Goal: Task Accomplishment & Management: Manage account settings

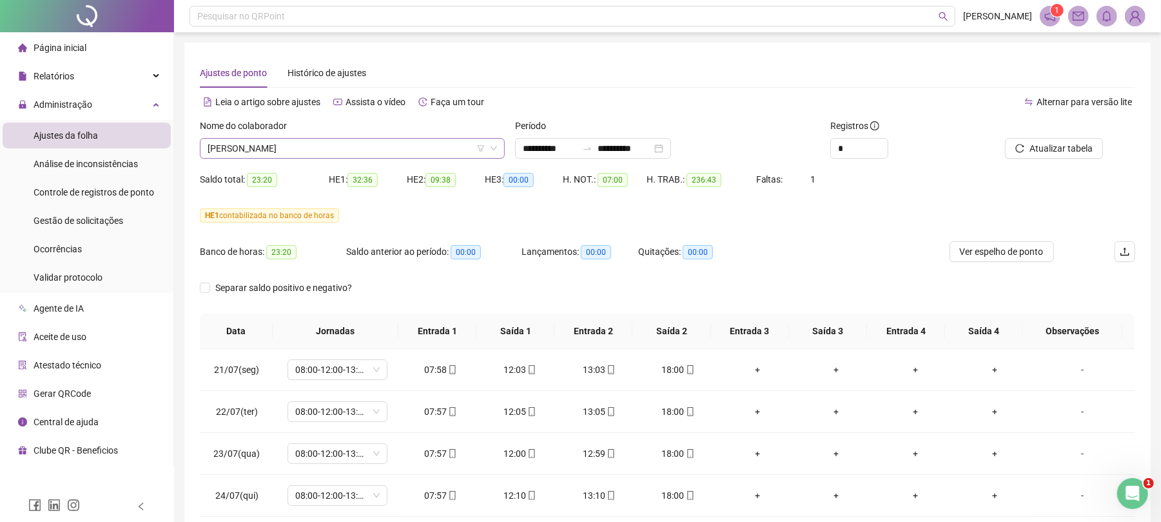
click at [405, 150] on span "JOSE ANTONIO DA SILVA" at bounding box center [352, 148] width 289 height 19
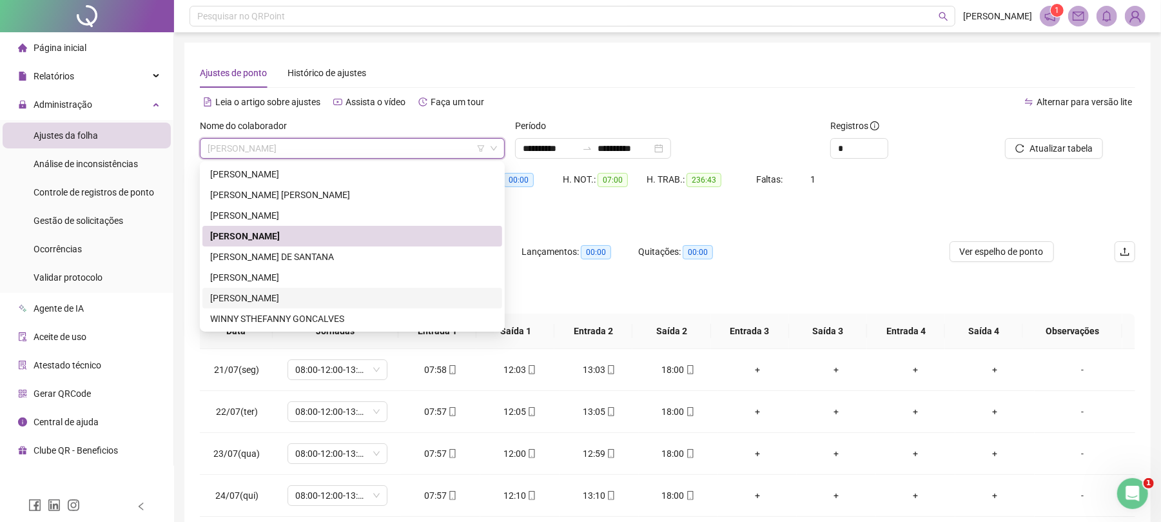
click at [293, 297] on div "WANDERSON RODRIGUES DE SOUSA" at bounding box center [352, 298] width 284 height 14
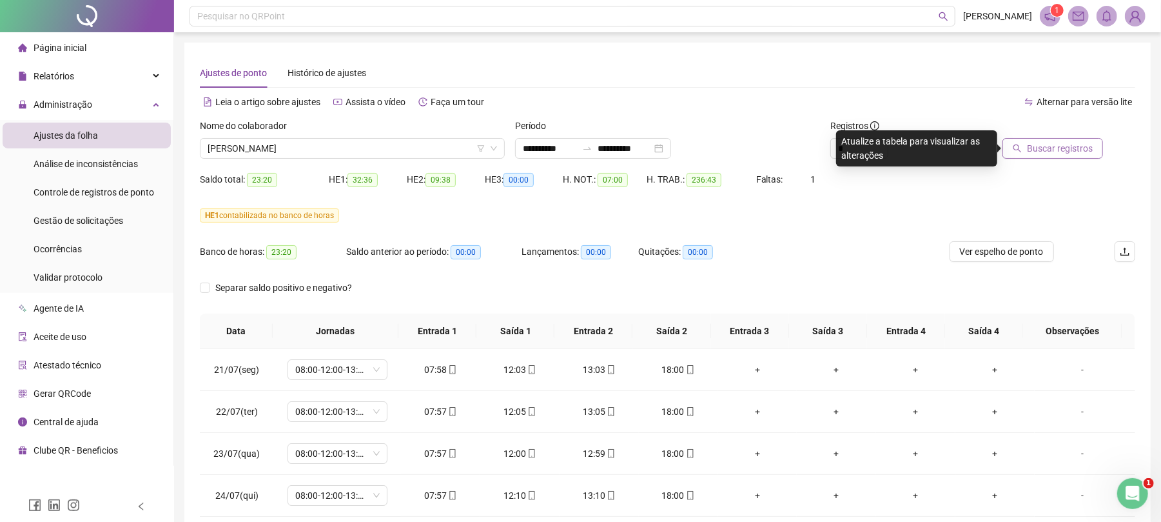
click at [1070, 148] on span "Buscar registros" at bounding box center [1060, 148] width 66 height 14
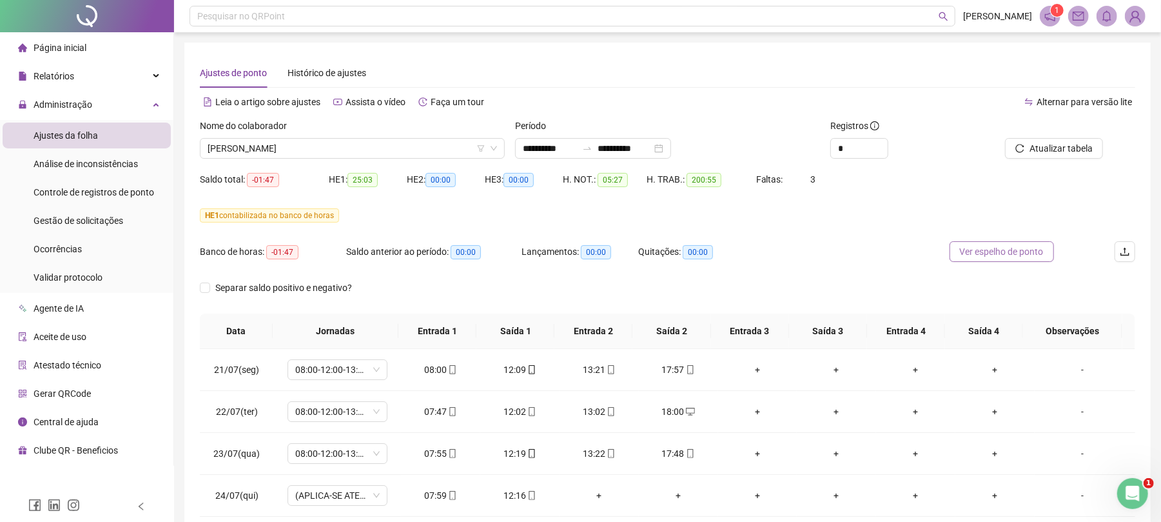
click at [1001, 251] on span "Ver espelho de ponto" at bounding box center [1002, 251] width 84 height 14
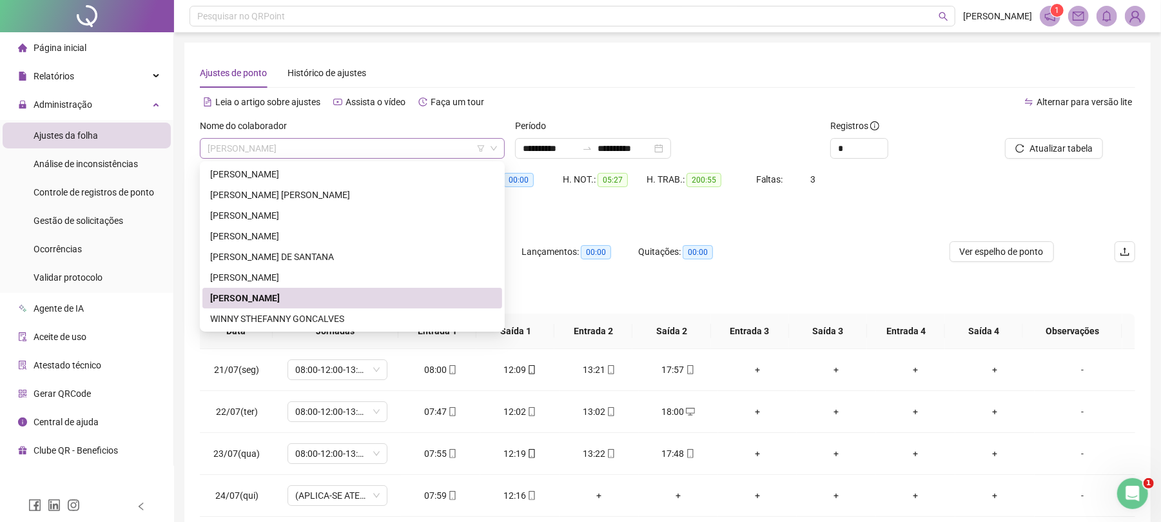
click at [385, 144] on span "WANDERSON RODRIGUES DE SOUSA" at bounding box center [352, 148] width 289 height 19
click at [256, 272] on div "[PERSON_NAME]" at bounding box center [352, 277] width 284 height 14
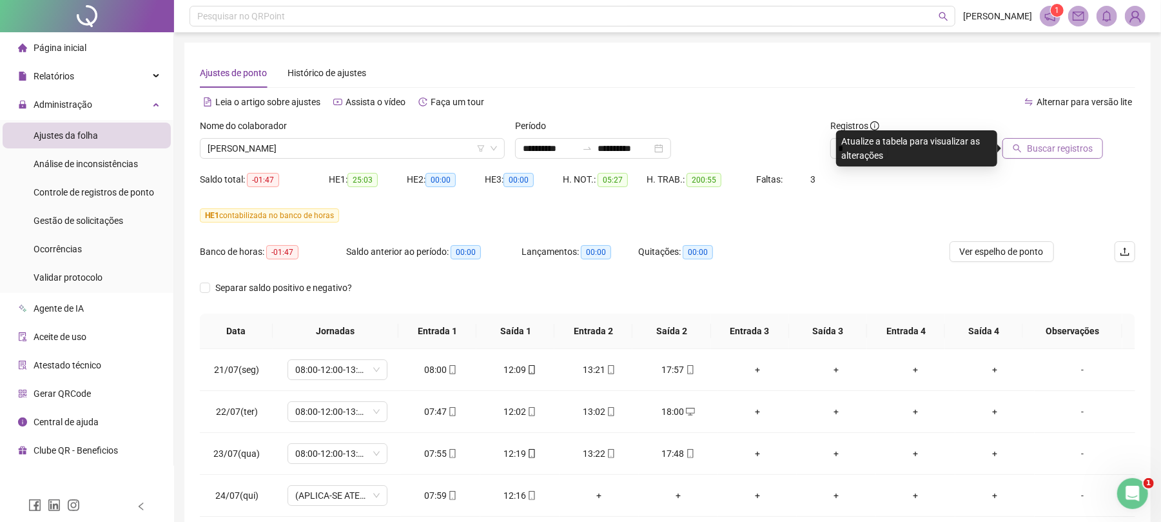
click at [1043, 145] on span "Buscar registros" at bounding box center [1060, 148] width 66 height 14
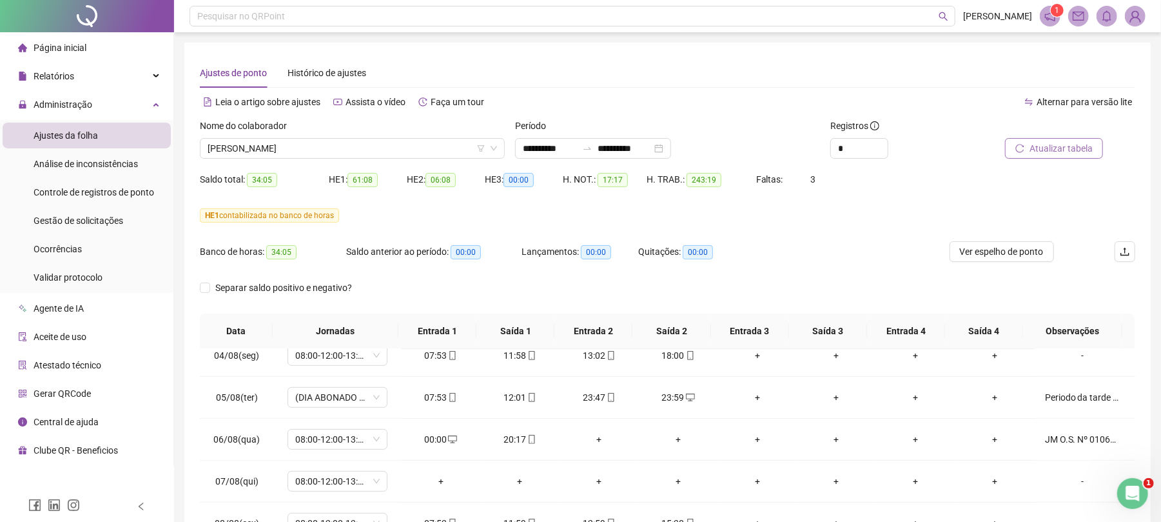
click at [1037, 147] on span "Atualizar tabela" at bounding box center [1061, 148] width 63 height 14
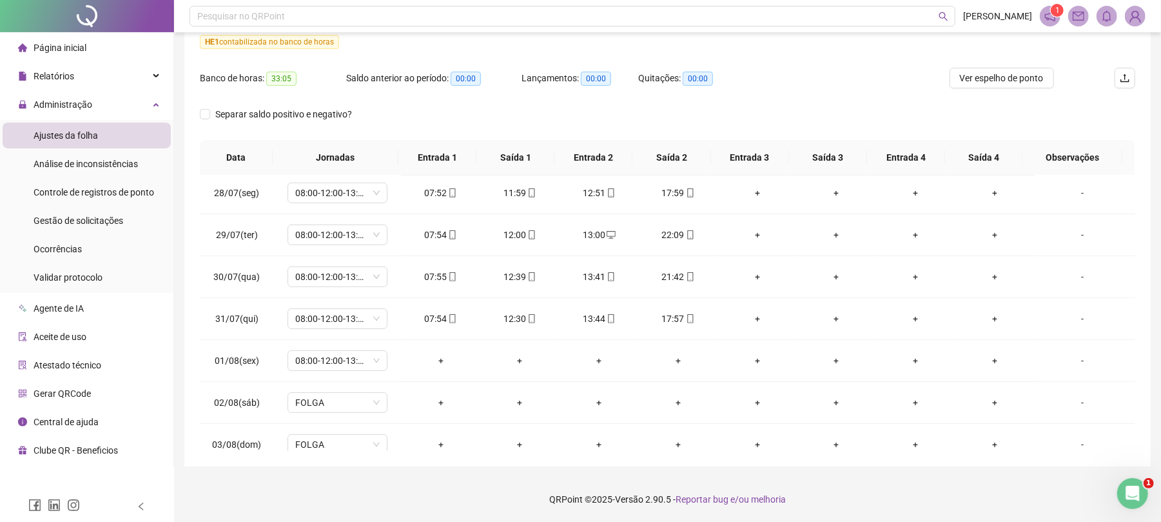
scroll to position [171, 0]
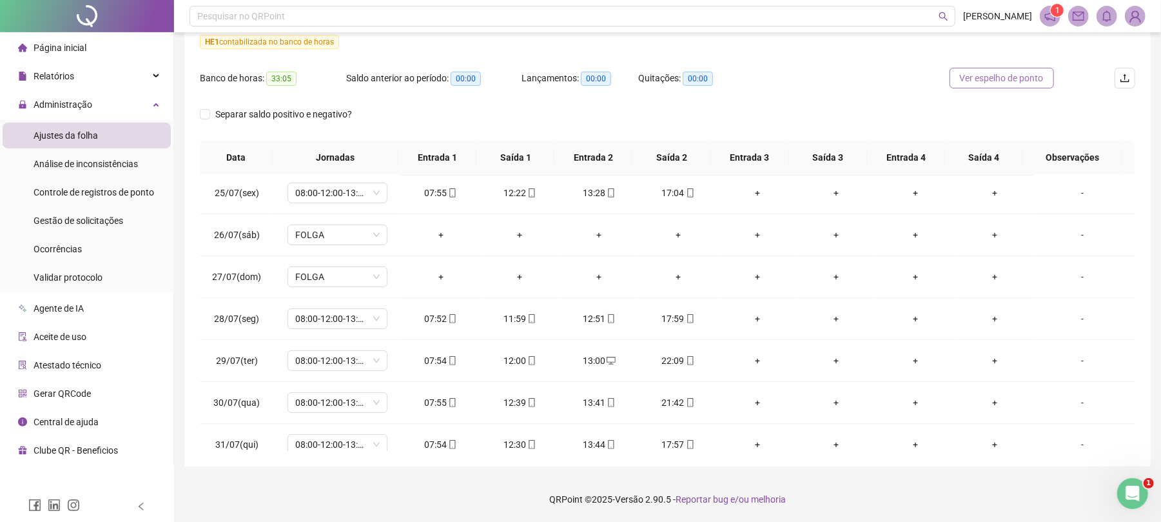
click at [1010, 79] on span "Ver espelho de ponto" at bounding box center [1002, 78] width 84 height 14
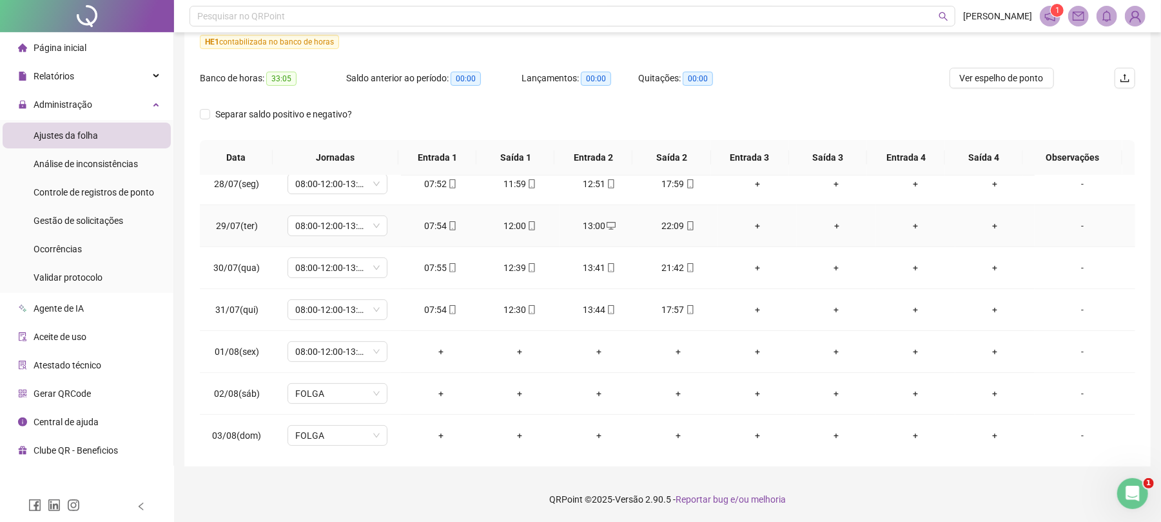
scroll to position [344, 0]
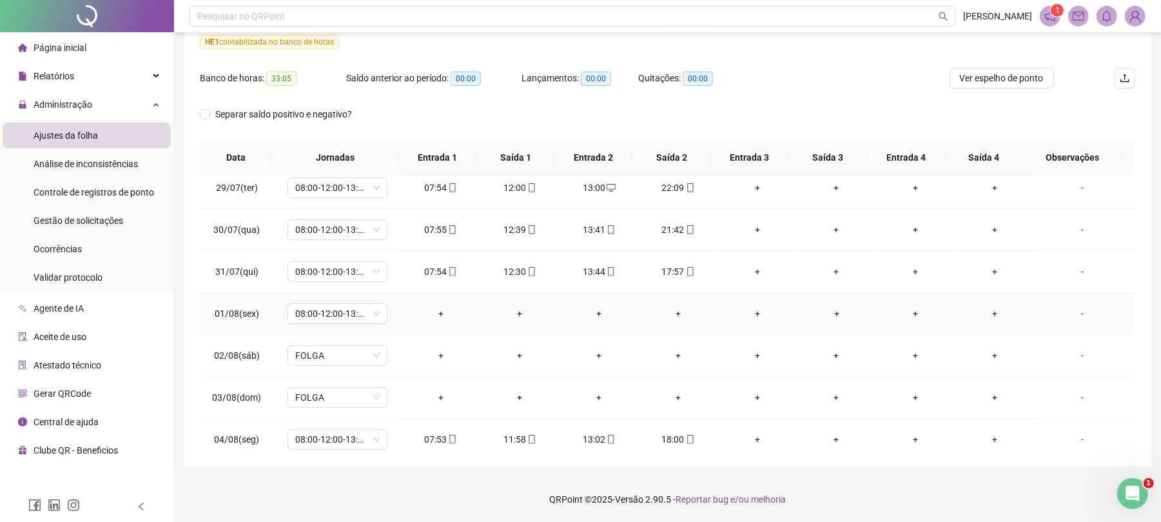
click at [1073, 313] on div "-" at bounding box center [1083, 313] width 76 height 14
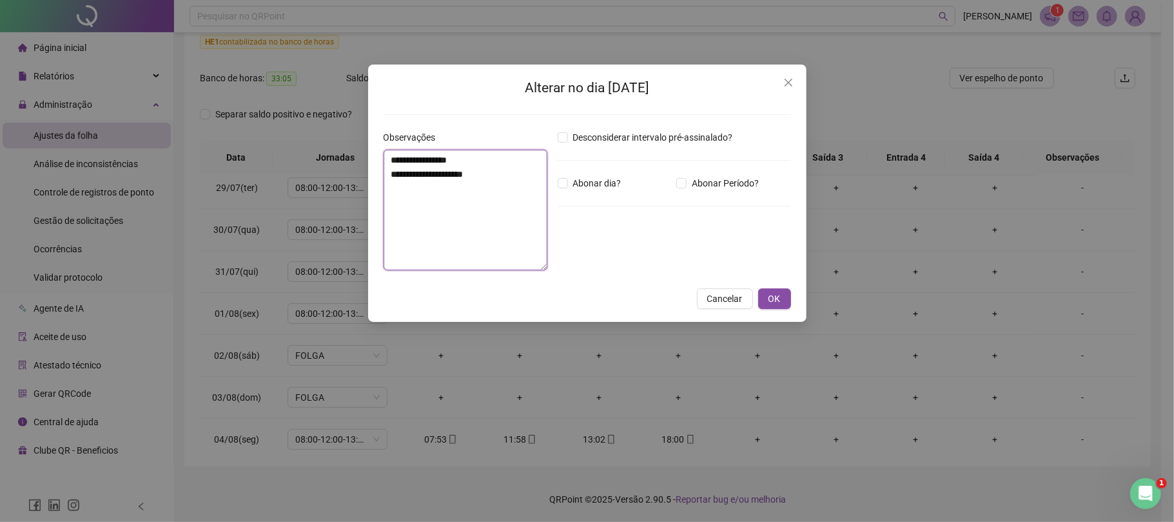
click at [475, 240] on textarea "**********" at bounding box center [466, 210] width 164 height 121
type textarea "**********"
click at [777, 297] on span "OK" at bounding box center [774, 298] width 12 height 14
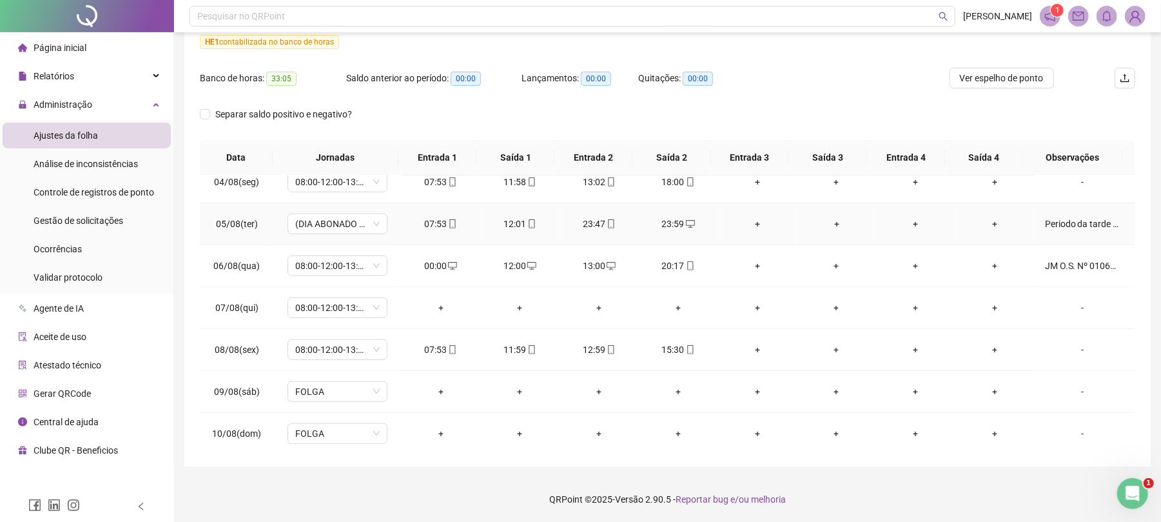
scroll to position [601, 0]
click at [1073, 312] on div "-" at bounding box center [1083, 307] width 76 height 14
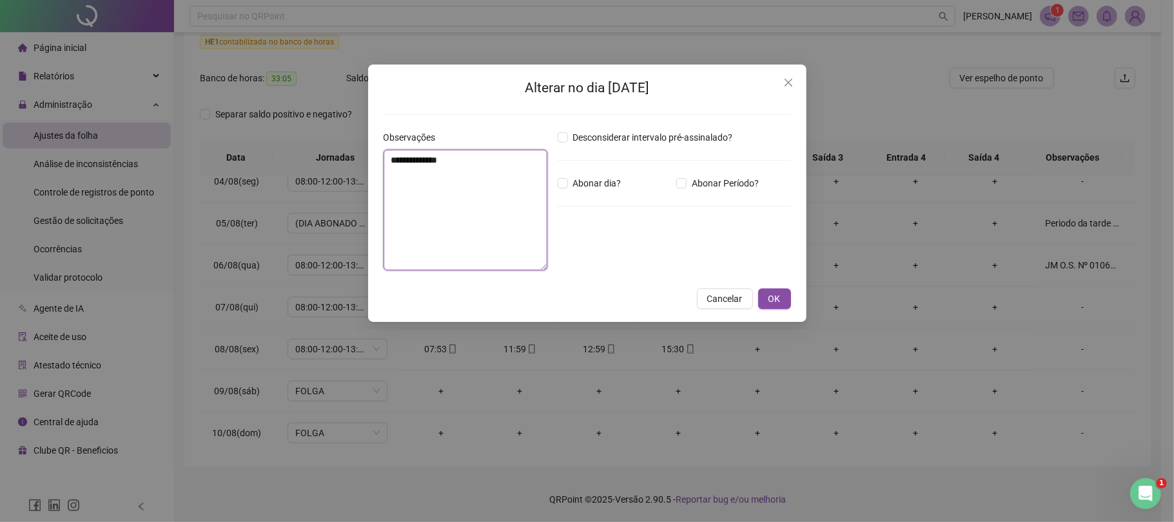
click at [475, 224] on textarea "**********" at bounding box center [466, 210] width 164 height 121
type textarea "**********"
click at [772, 295] on span "OK" at bounding box center [774, 298] width 12 height 14
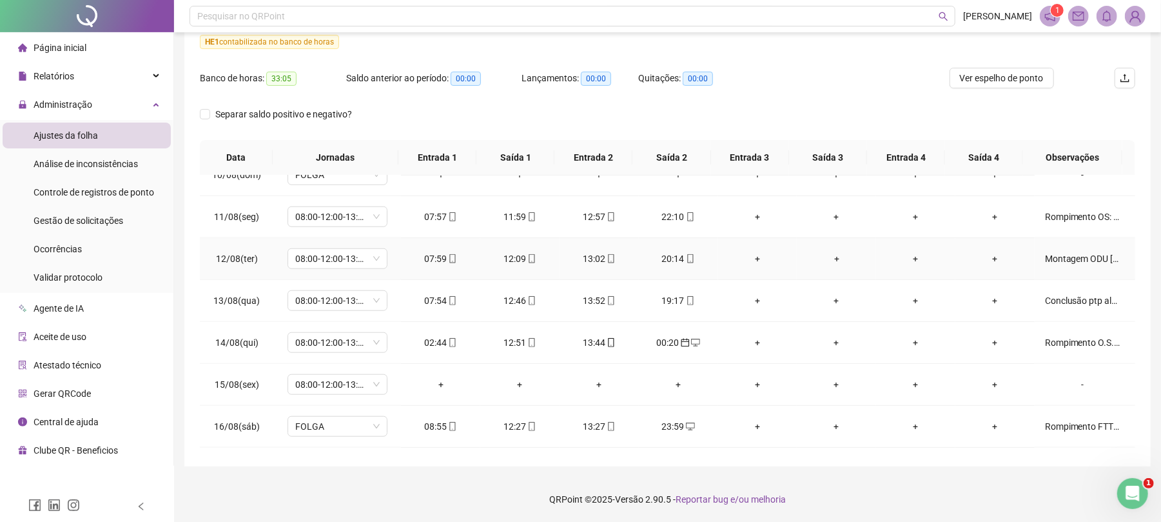
scroll to position [945, 0]
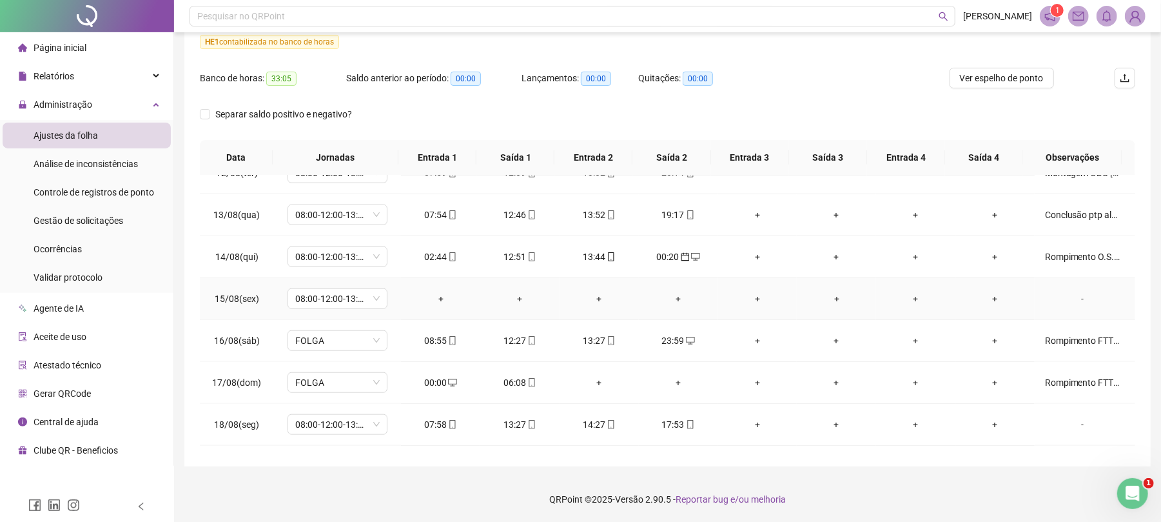
click at [1069, 302] on div "-" at bounding box center [1083, 298] width 76 height 14
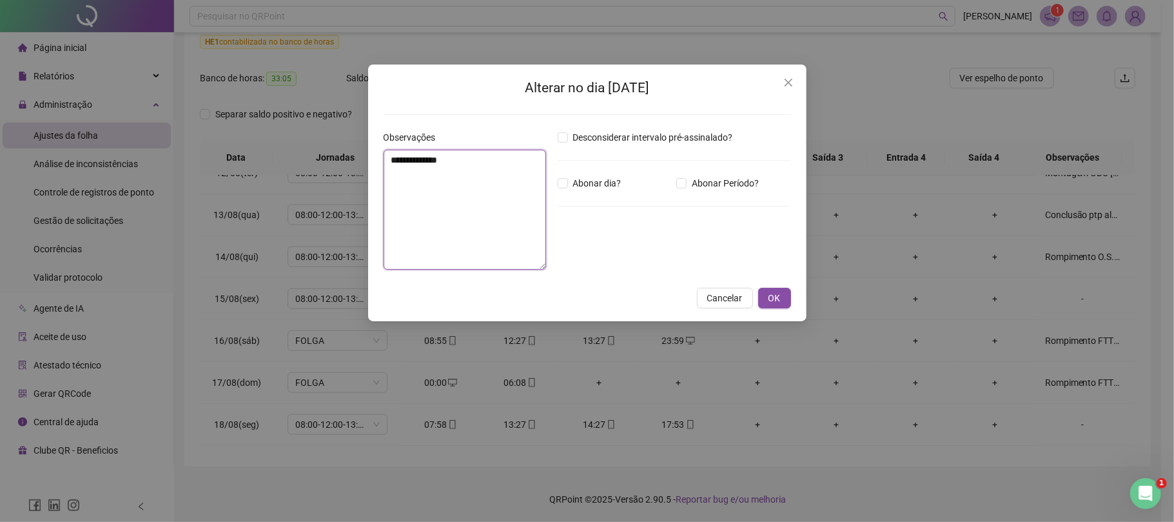
click at [490, 225] on textarea "**********" at bounding box center [465, 210] width 163 height 120
type textarea "**********"
click at [769, 297] on span "OK" at bounding box center [774, 298] width 12 height 14
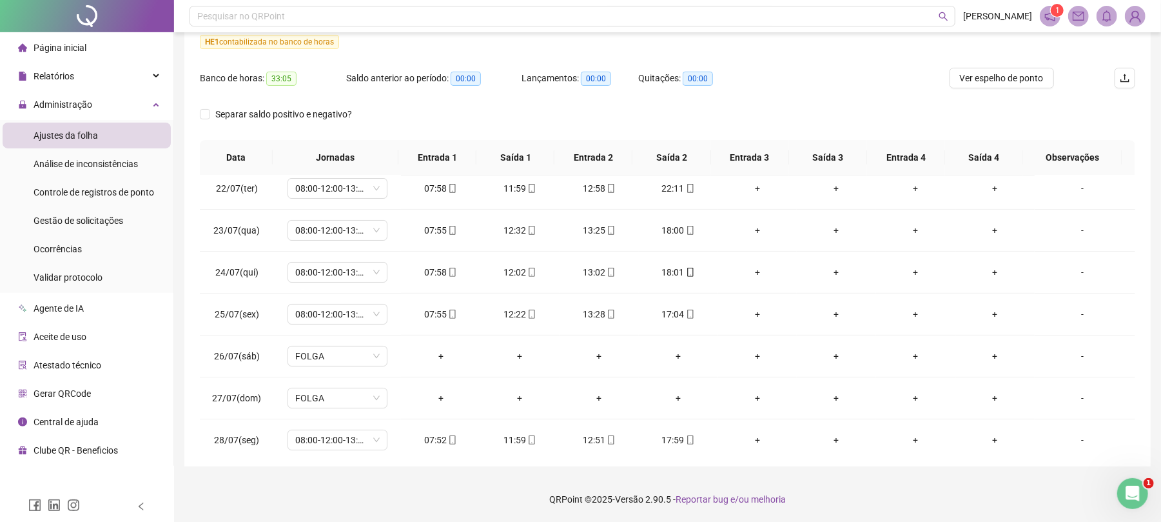
scroll to position [0, 0]
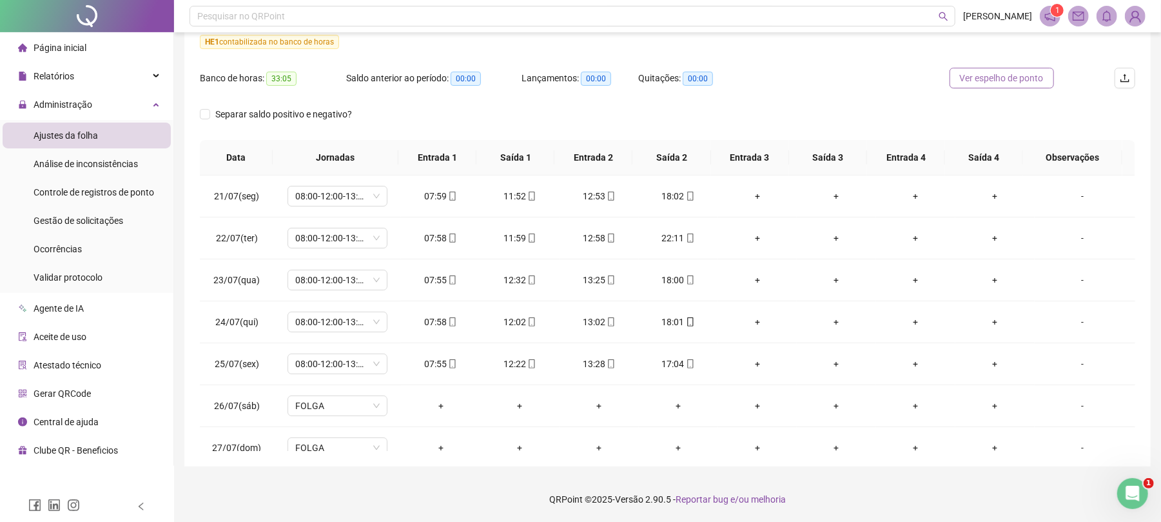
click at [991, 75] on span "Ver espelho de ponto" at bounding box center [1002, 78] width 84 height 14
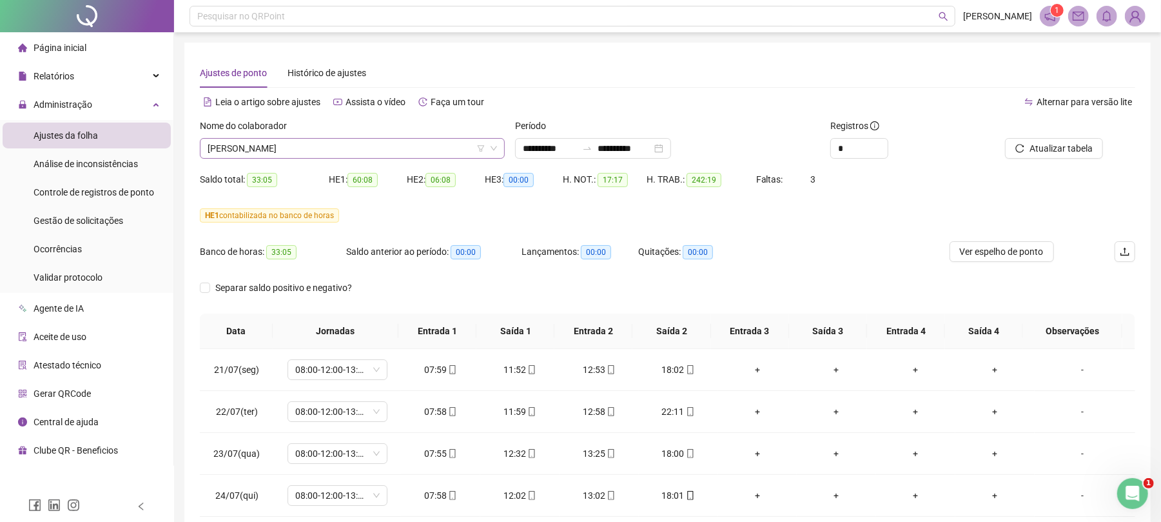
click at [380, 150] on span "[PERSON_NAME]" at bounding box center [352, 148] width 289 height 19
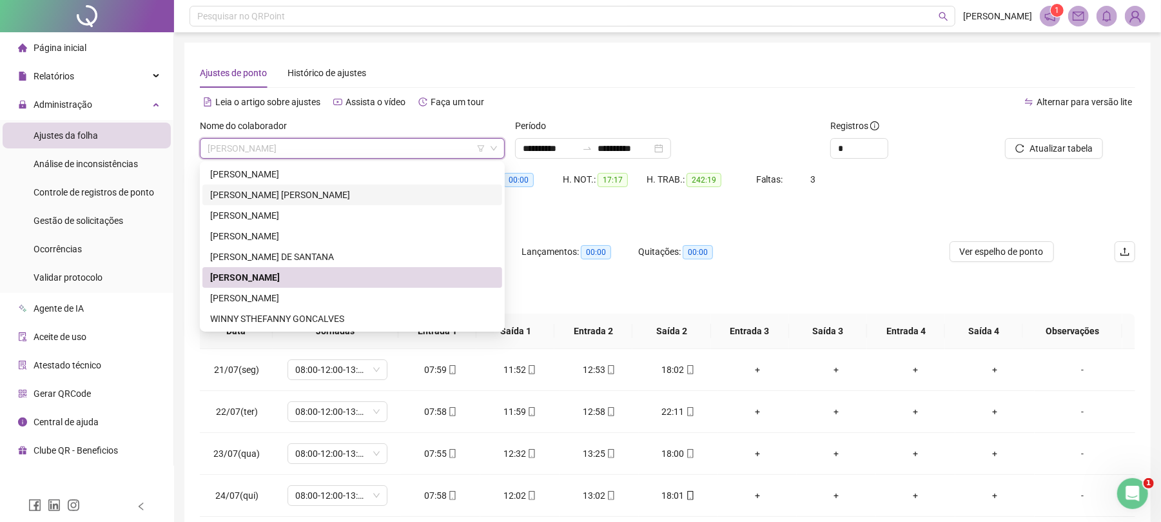
click at [398, 196] on div "ANTONIO CARLOS DOS REIS LOURENCO JUNIOR" at bounding box center [352, 195] width 284 height 14
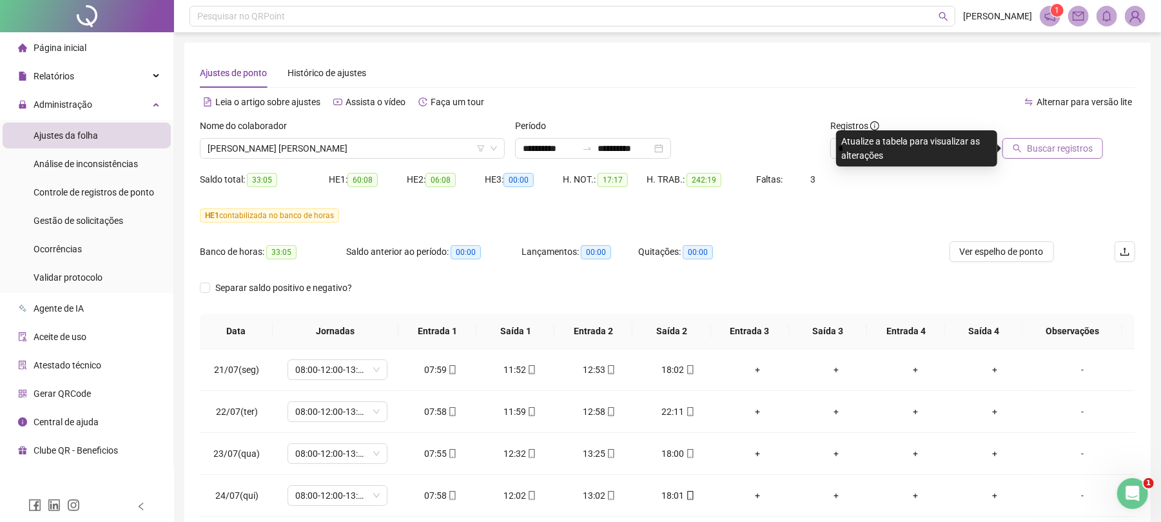
click at [1042, 150] on span "Buscar registros" at bounding box center [1060, 148] width 66 height 14
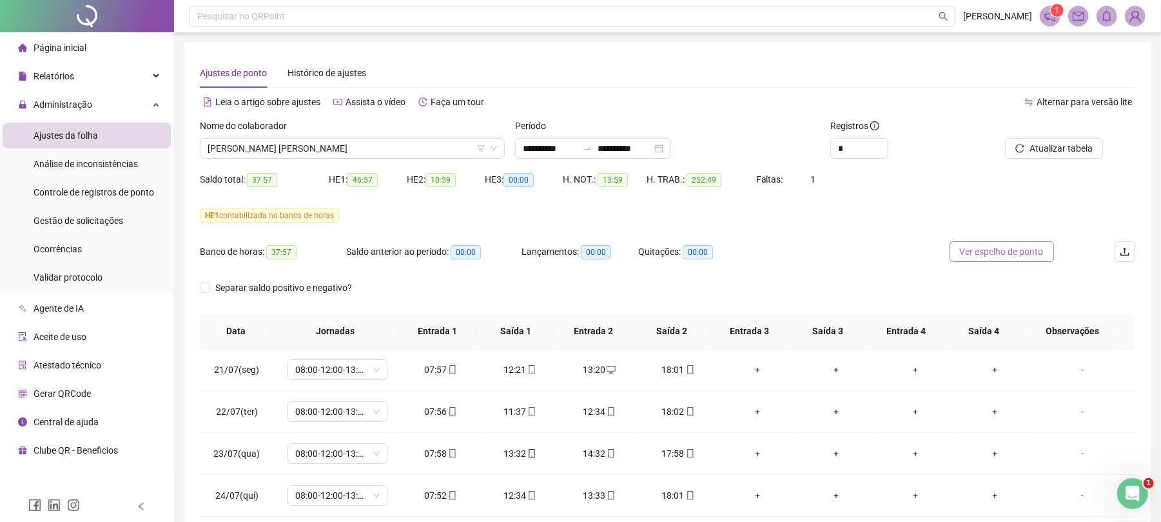
click at [985, 253] on span "Ver espelho de ponto" at bounding box center [1002, 251] width 84 height 14
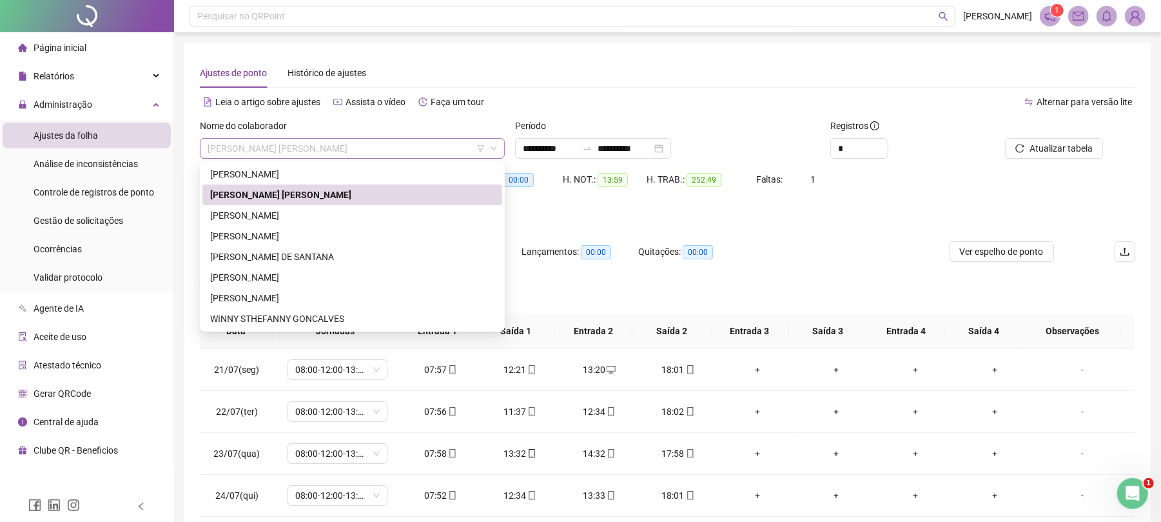
click at [419, 143] on span "ANTONIO CARLOS DOS REIS LOURENCO JUNIOR" at bounding box center [352, 148] width 289 height 19
click at [325, 295] on div "WANDERSON RODRIGUES DE SOUSA" at bounding box center [352, 298] width 284 height 14
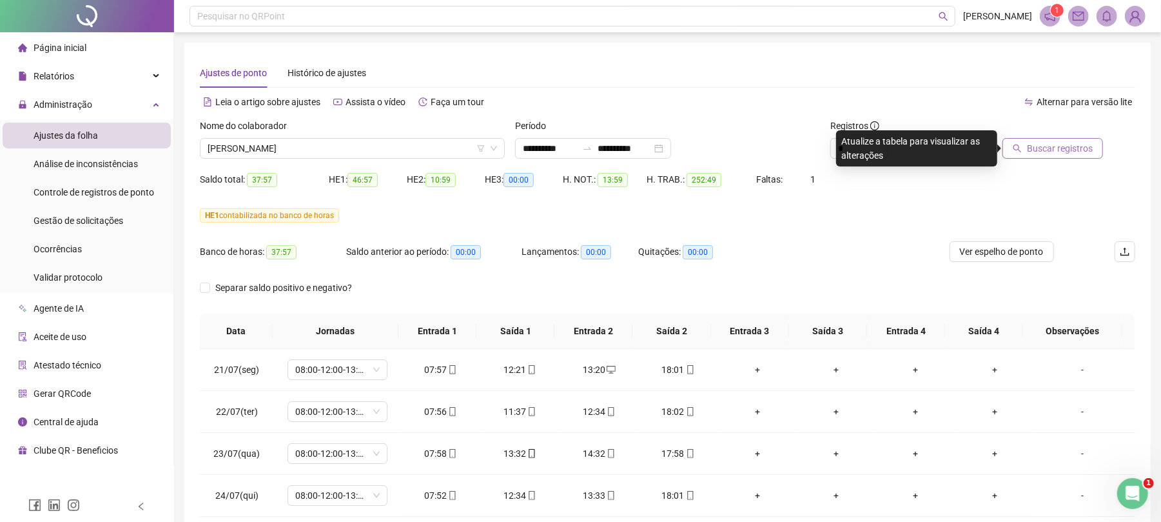
click at [1037, 150] on span "Buscar registros" at bounding box center [1060, 148] width 66 height 14
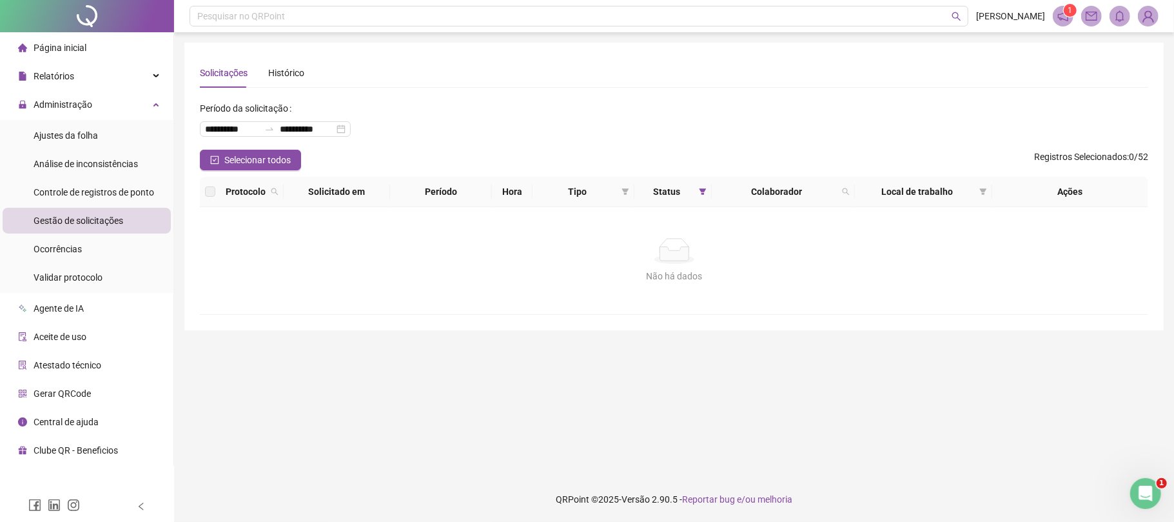
click at [112, 217] on span "Gestão de solicitações" at bounding box center [79, 220] width 90 height 10
click at [104, 222] on span "Gestão de solicitações" at bounding box center [79, 220] width 90 height 10
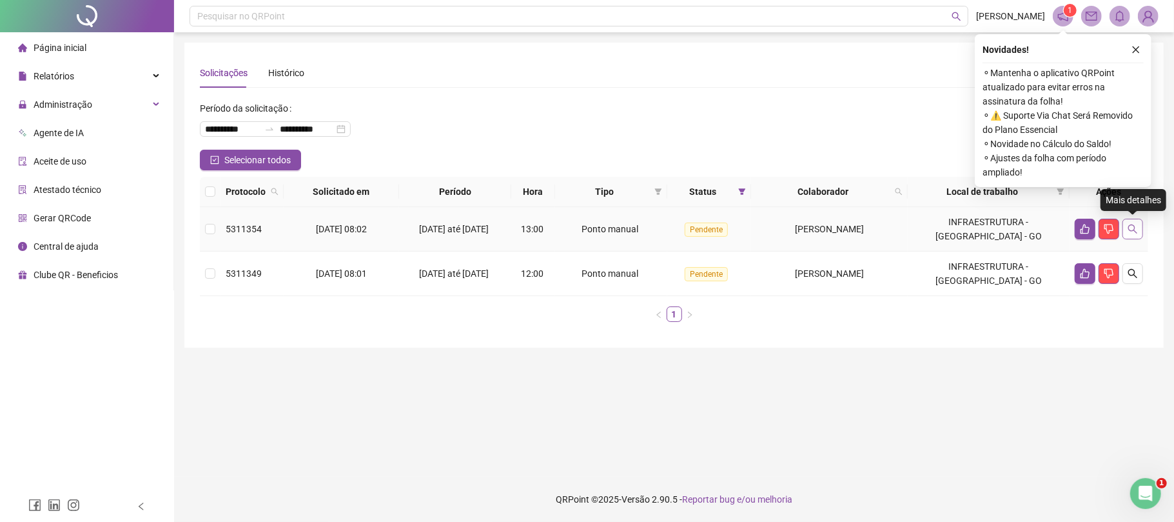
click at [1136, 230] on icon "search" at bounding box center [1133, 229] width 10 height 10
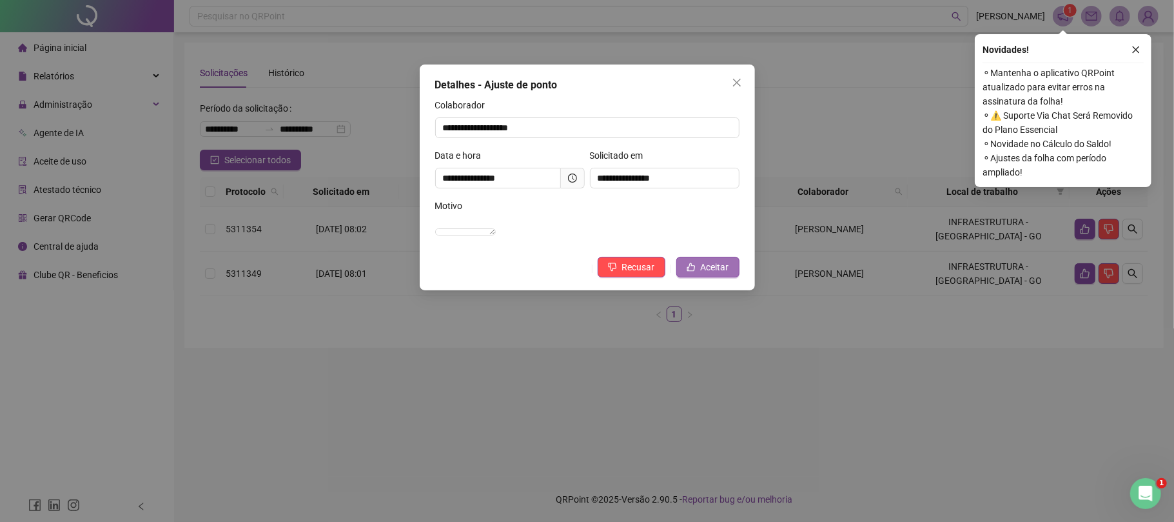
click at [702, 274] on span "Aceitar" at bounding box center [715, 267] width 28 height 14
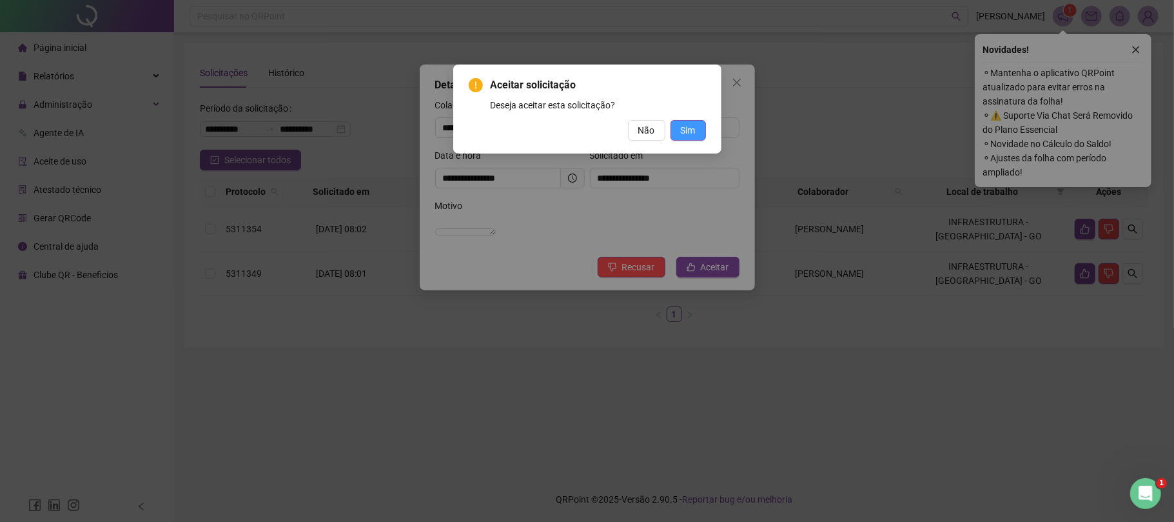
click at [687, 133] on span "Sim" at bounding box center [688, 130] width 15 height 14
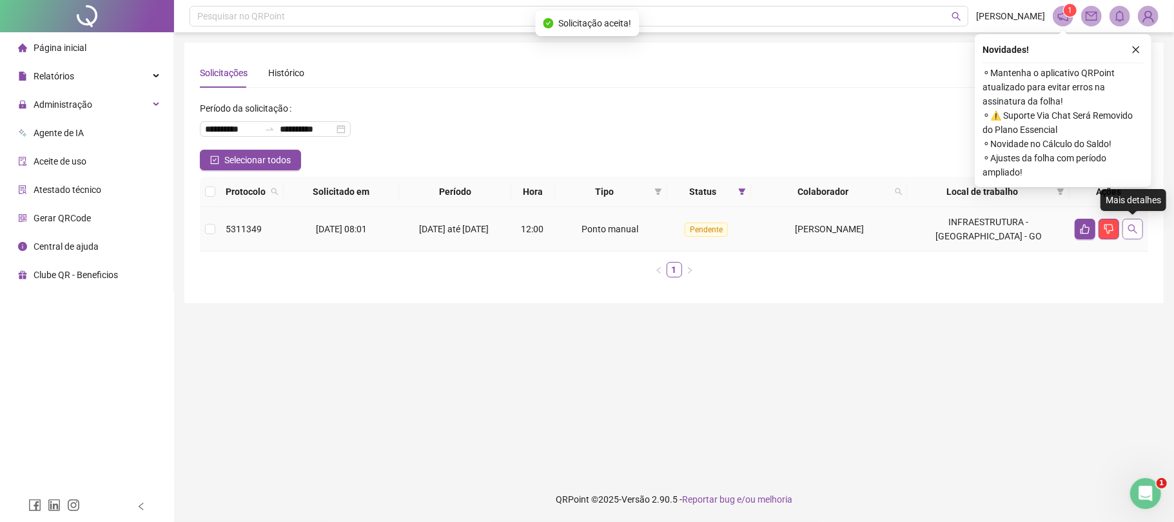
click at [1132, 228] on icon "search" at bounding box center [1133, 229] width 10 height 10
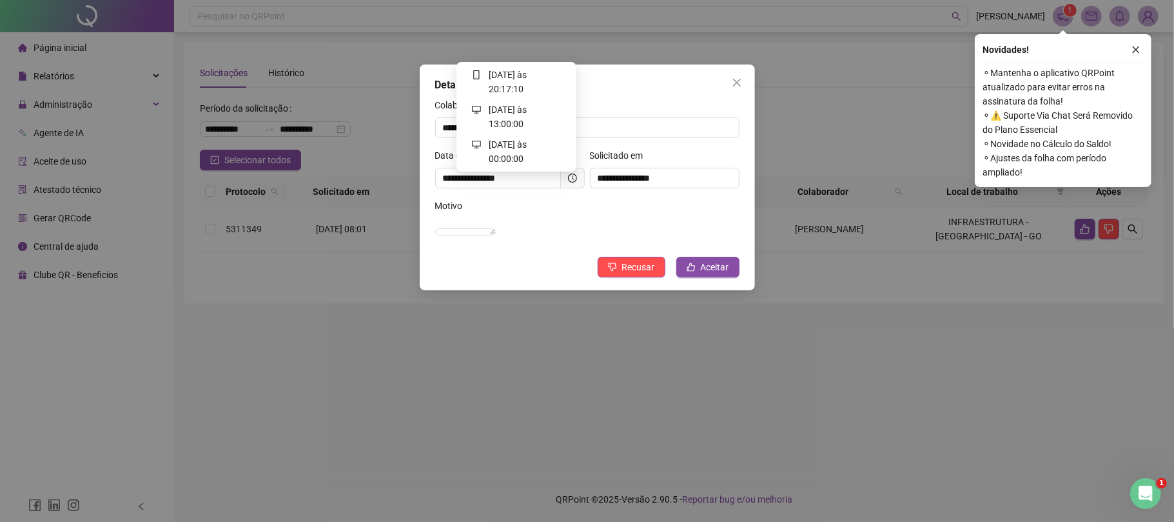
click at [569, 174] on icon "clock-circle" at bounding box center [572, 177] width 9 height 9
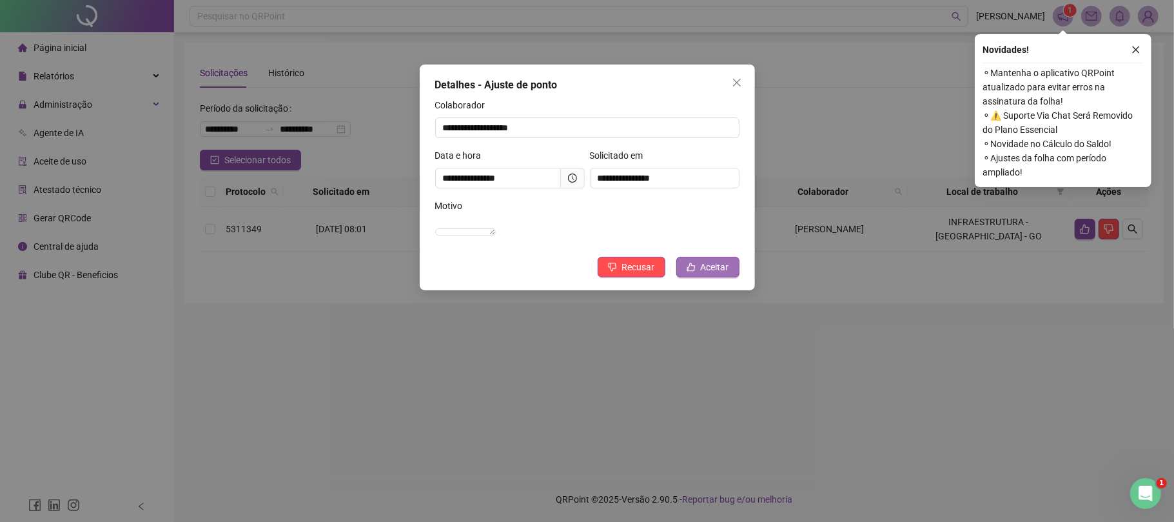
click at [710, 274] on span "Aceitar" at bounding box center [715, 267] width 28 height 14
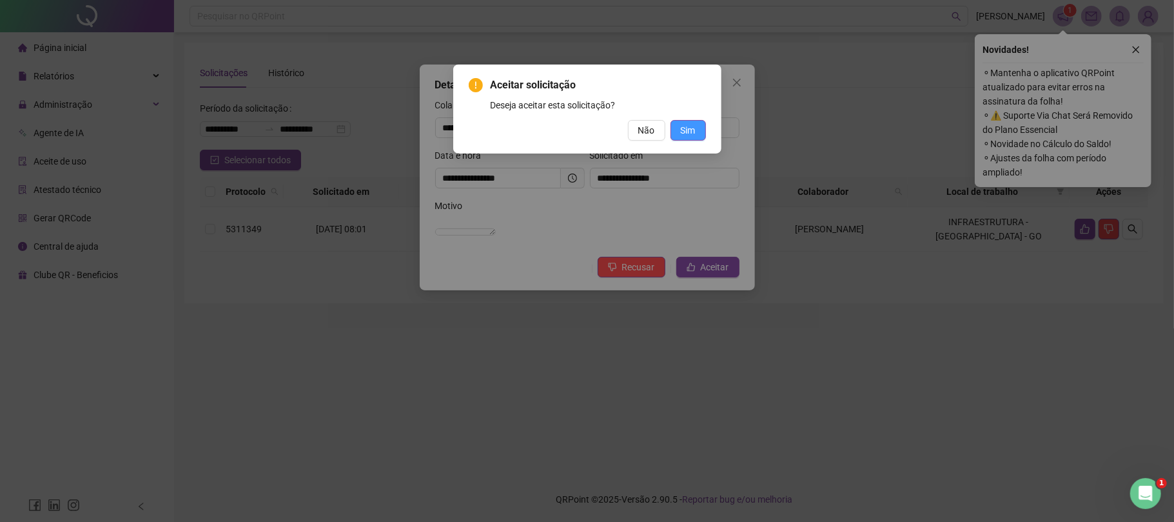
click at [694, 135] on span "Sim" at bounding box center [688, 130] width 15 height 14
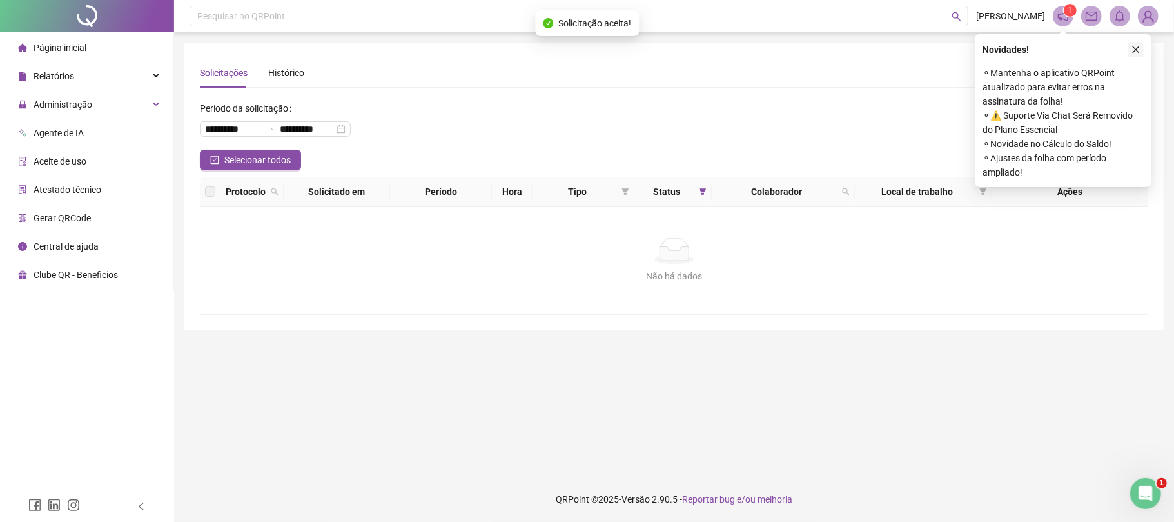
click at [1135, 50] on icon "close" at bounding box center [1135, 49] width 9 height 9
